Goal: Check status: Check status

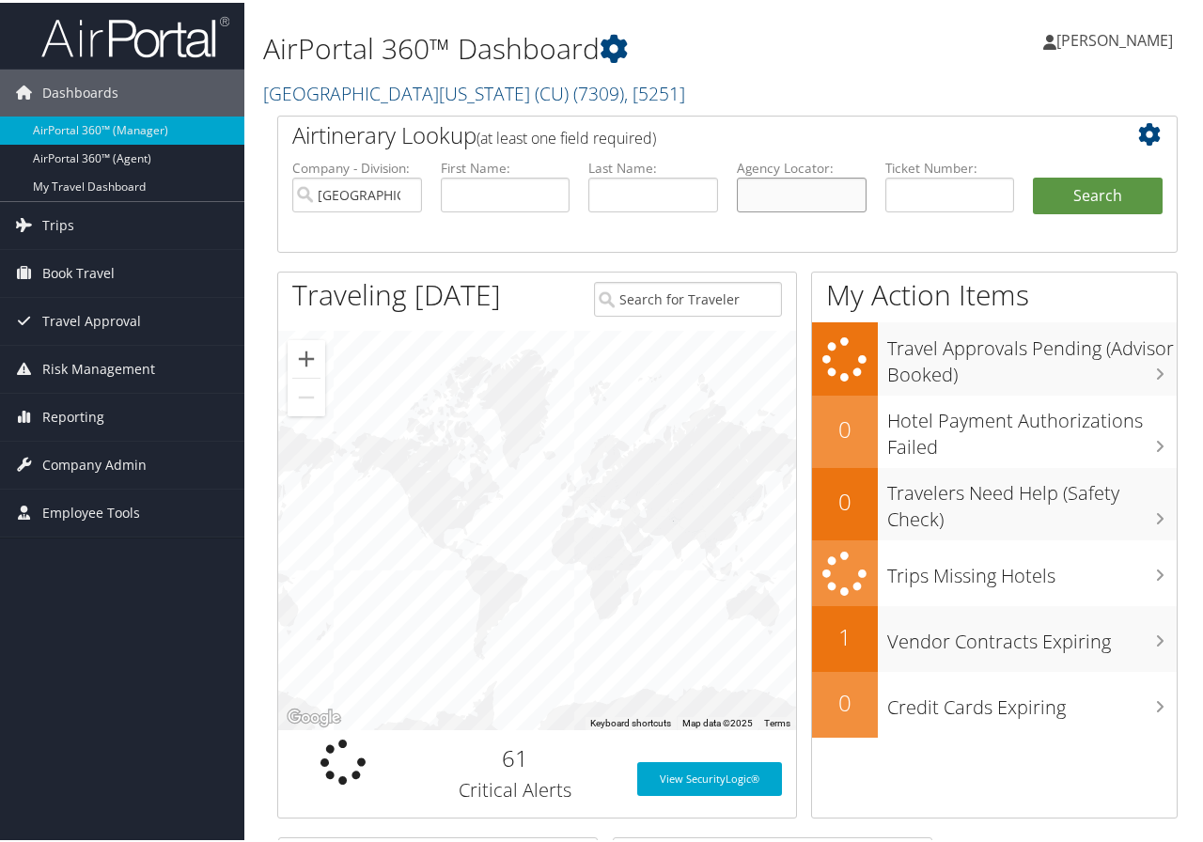
click at [769, 192] on input "text" at bounding box center [802, 192] width 130 height 35
type input "d0l105"
click at [1033, 175] on button "Search" at bounding box center [1098, 194] width 130 height 38
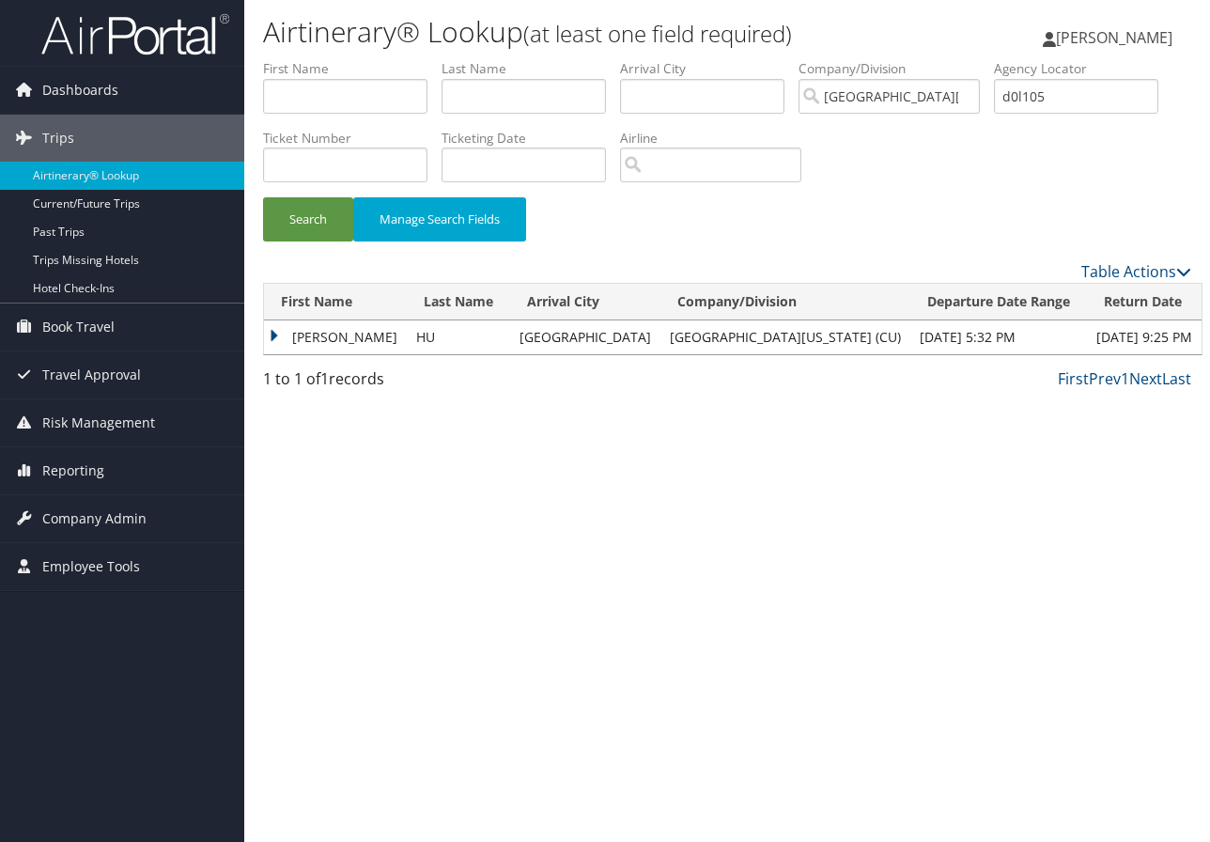
click at [351, 332] on td "PATRICK JOHN" at bounding box center [335, 337] width 143 height 34
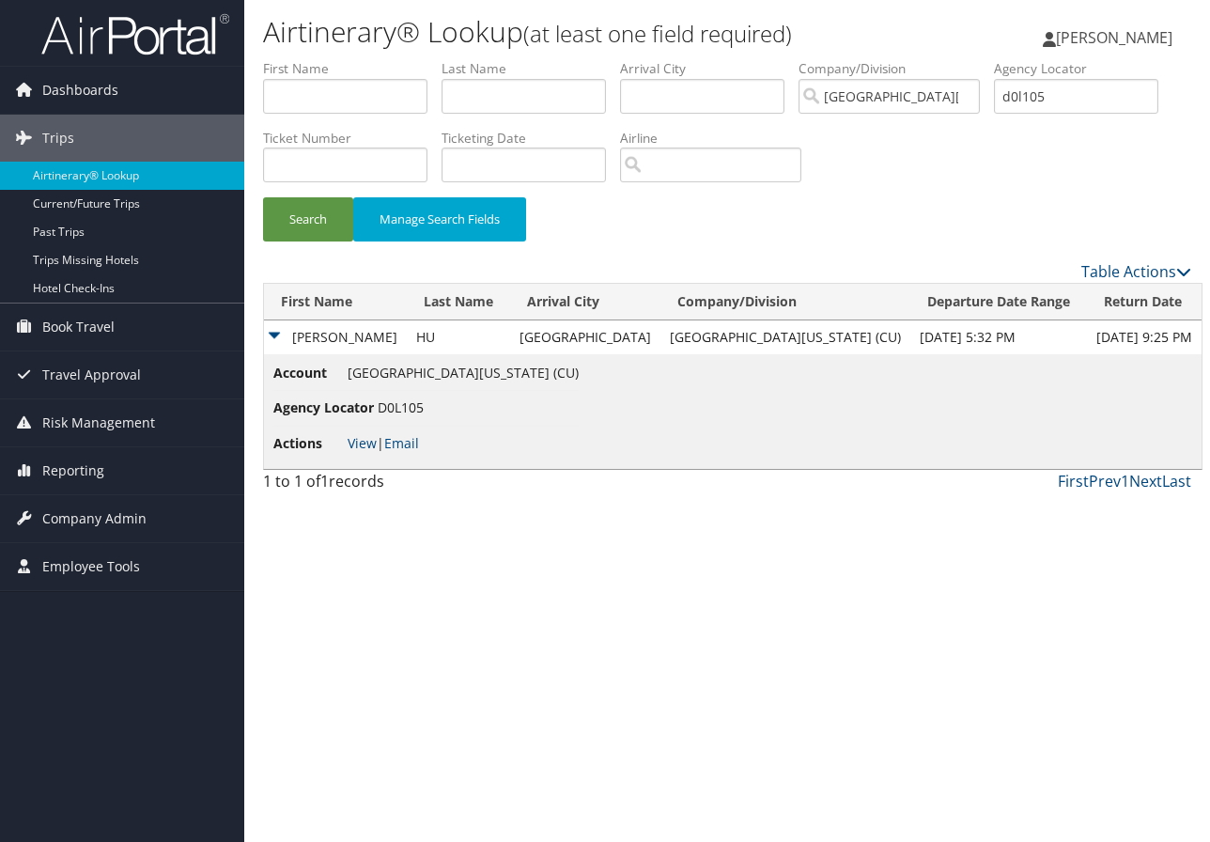
click at [355, 431] on li "Actions View | Email" at bounding box center [425, 444] width 305 height 34
click at [361, 440] on link "View" at bounding box center [362, 443] width 29 height 18
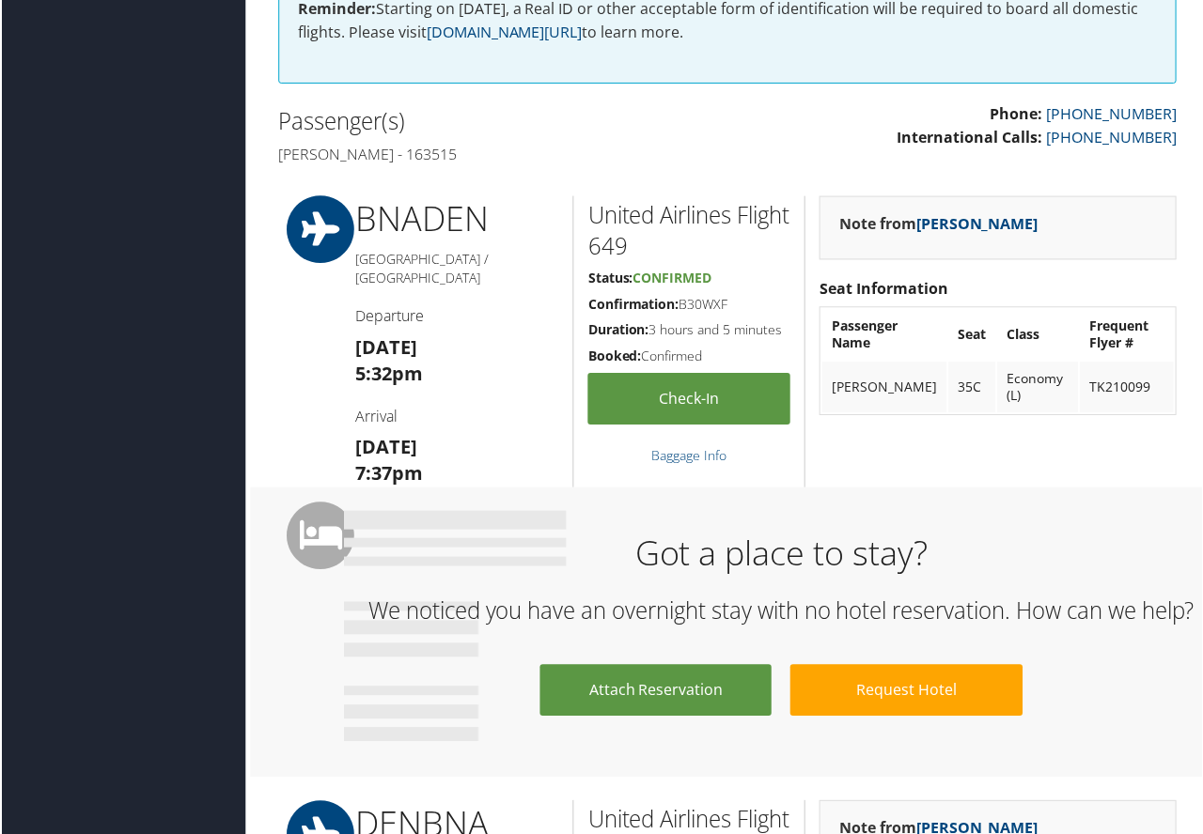
scroll to position [658, 0]
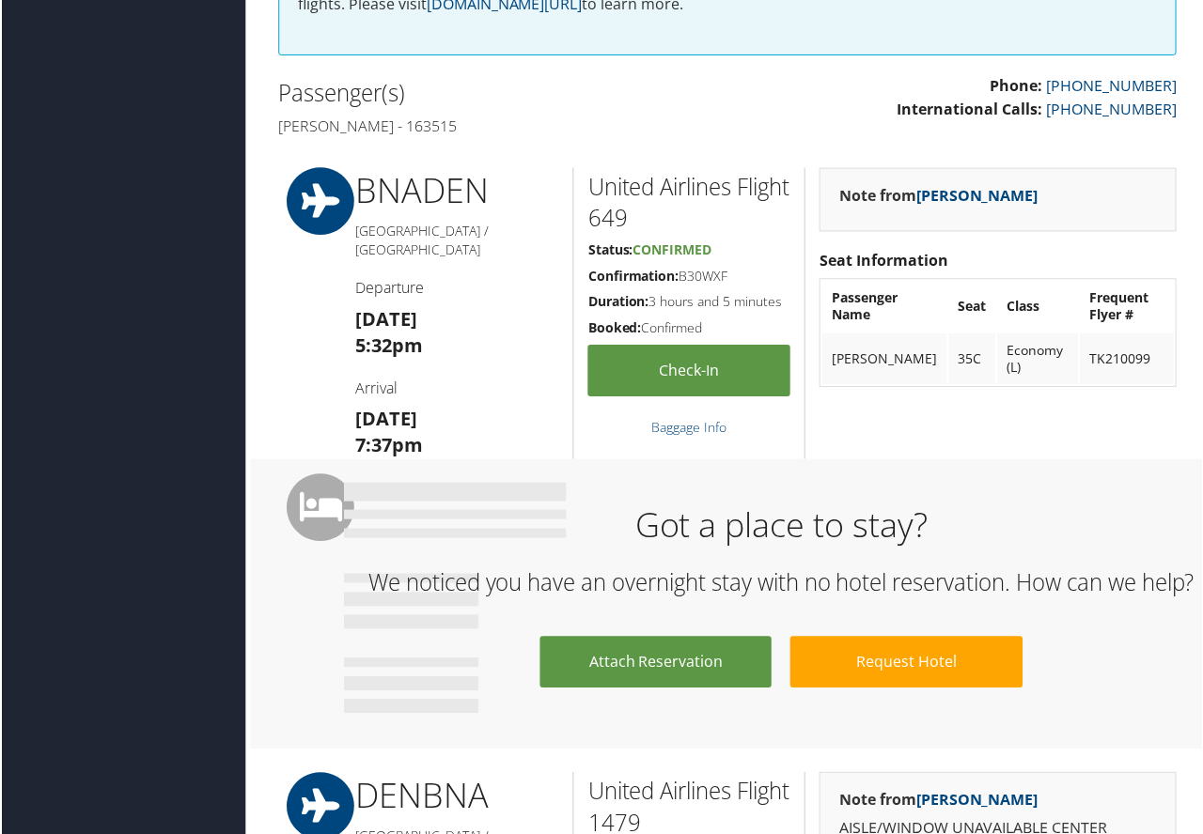
click at [1165, 692] on div "Attach Reservation Request Hotel" at bounding box center [781, 682] width 877 height 89
